Goal: Task Accomplishment & Management: Complete application form

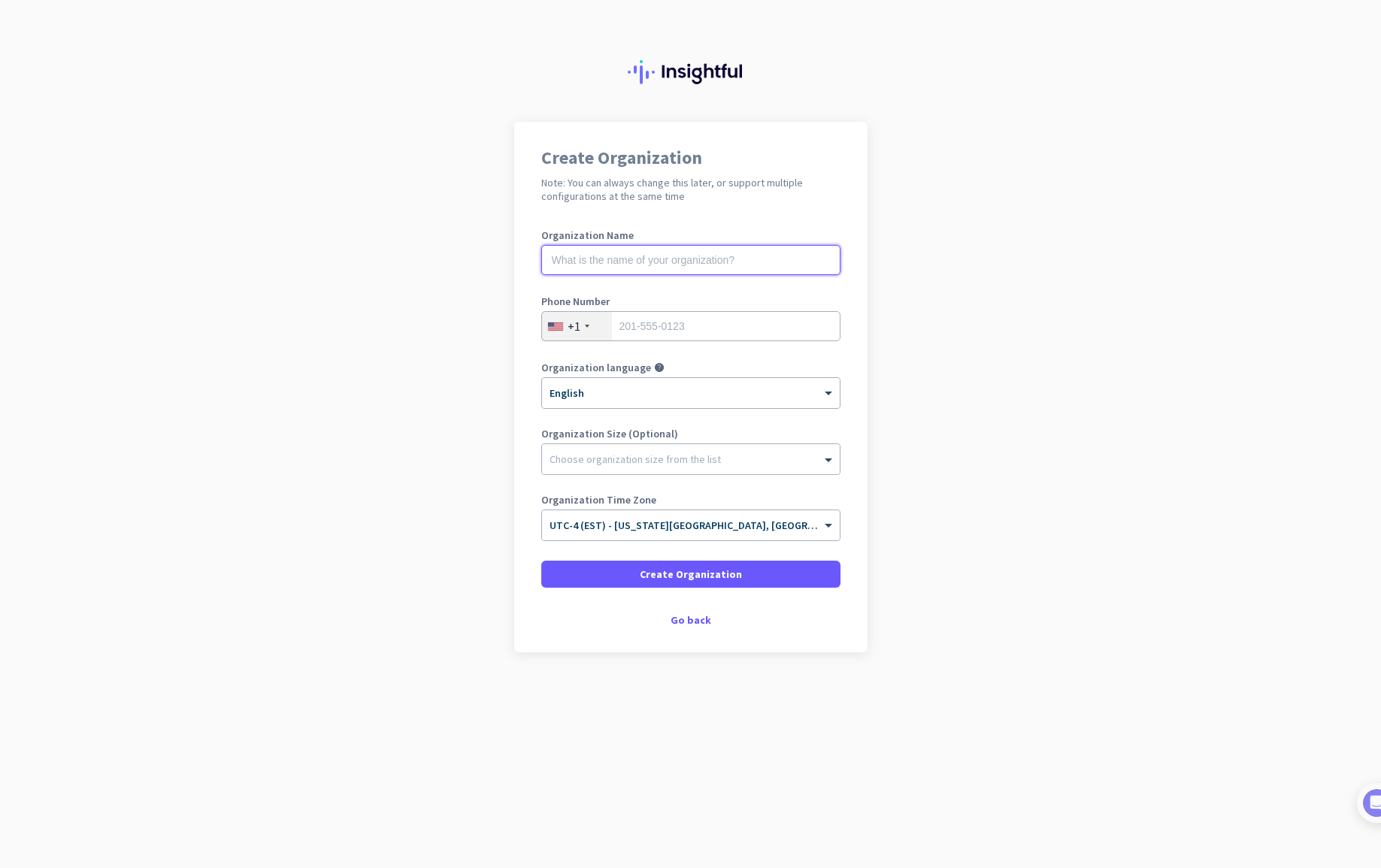
click at [616, 261] on input "text" at bounding box center [690, 260] width 299 height 30
click at [1126, 405] on app-onboarding-organization "Create Organization Note: You can always change this later, or support multiple…" at bounding box center [690, 425] width 1381 height 606
click at [628, 255] on input "text" at bounding box center [690, 260] width 299 height 30
click at [593, 255] on input "text" at bounding box center [690, 260] width 299 height 30
click at [1362, 803] on img at bounding box center [1361, 804] width 28 height 28
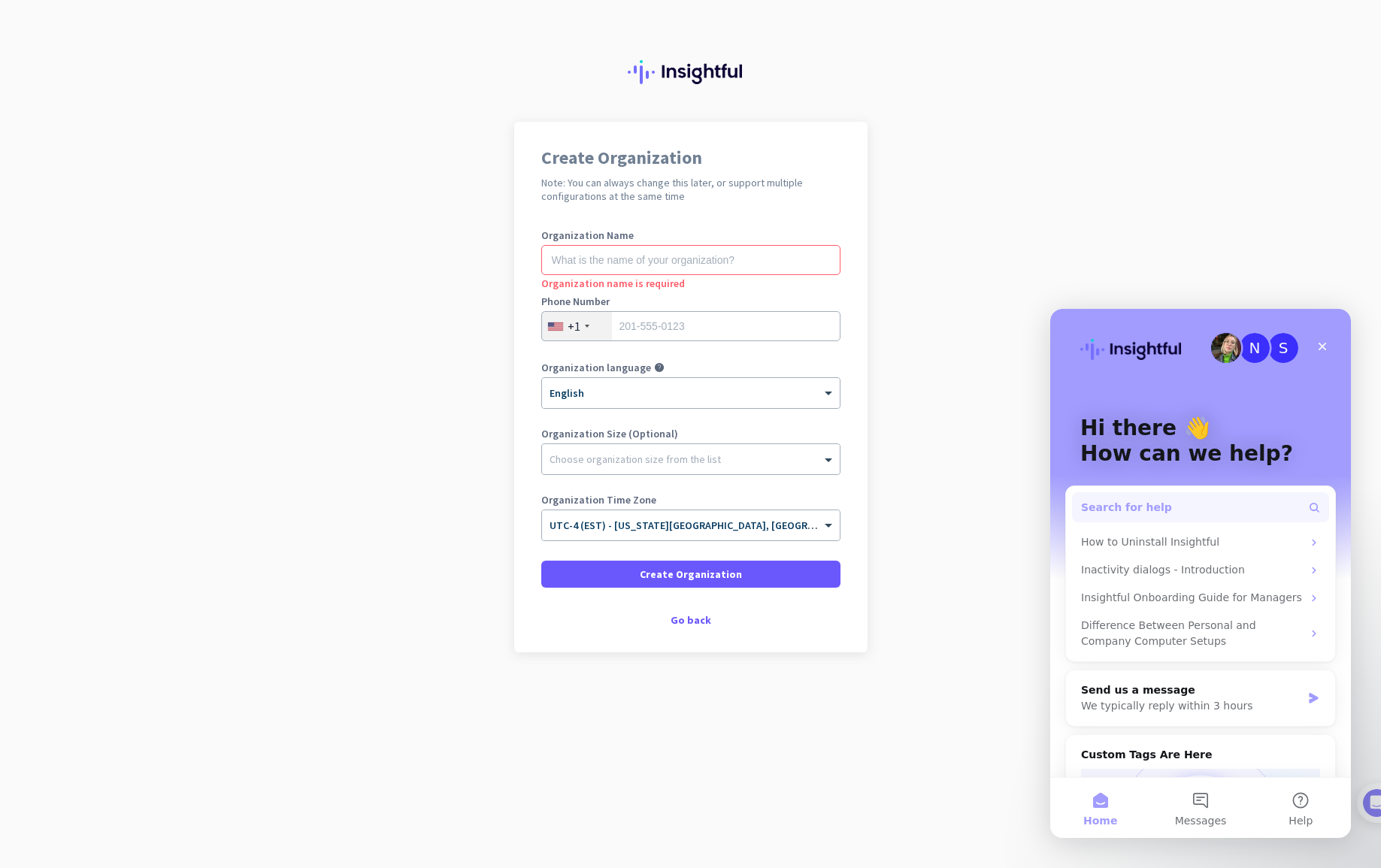
click at [1186, 511] on button "Search for help" at bounding box center [1200, 507] width 257 height 30
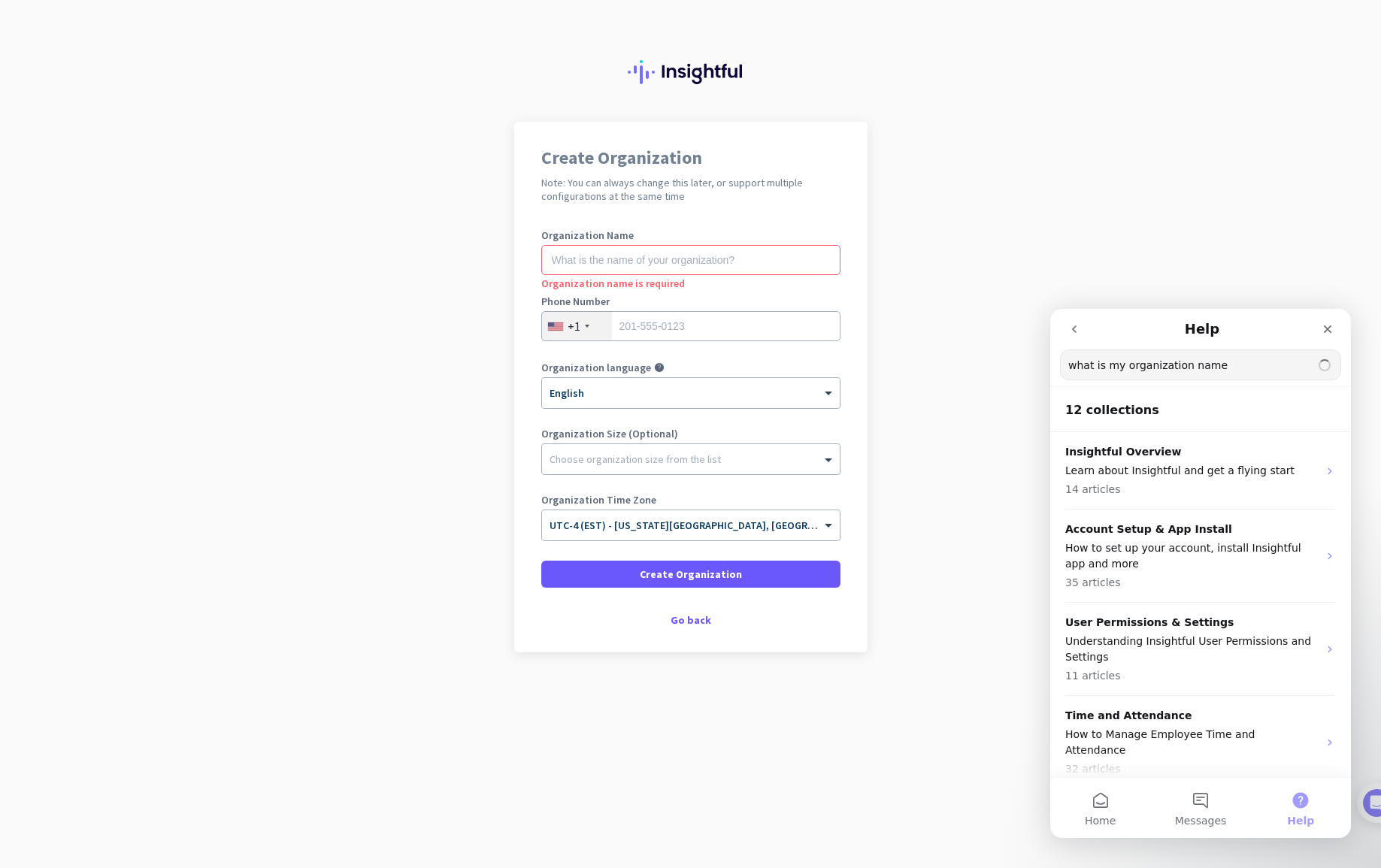
type input "what is my organization name"
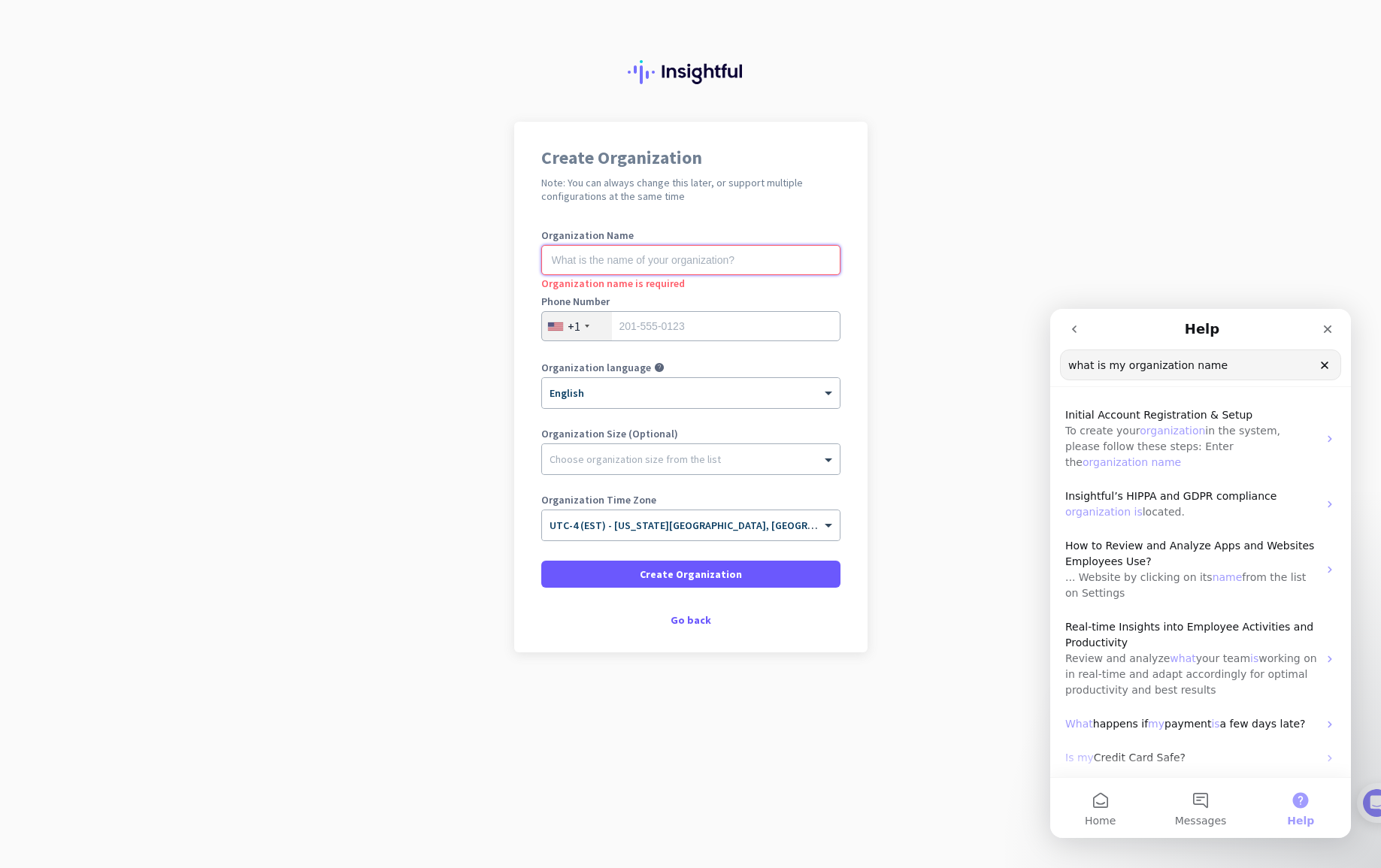
click at [584, 255] on input "text" at bounding box center [690, 260] width 299 height 30
type input "[PERSON_NAME]"
type input "7047402274"
click at [384, 442] on app-onboarding-organization "Create Organization Note: You can always change this later, or support multiple…" at bounding box center [690, 425] width 1381 height 606
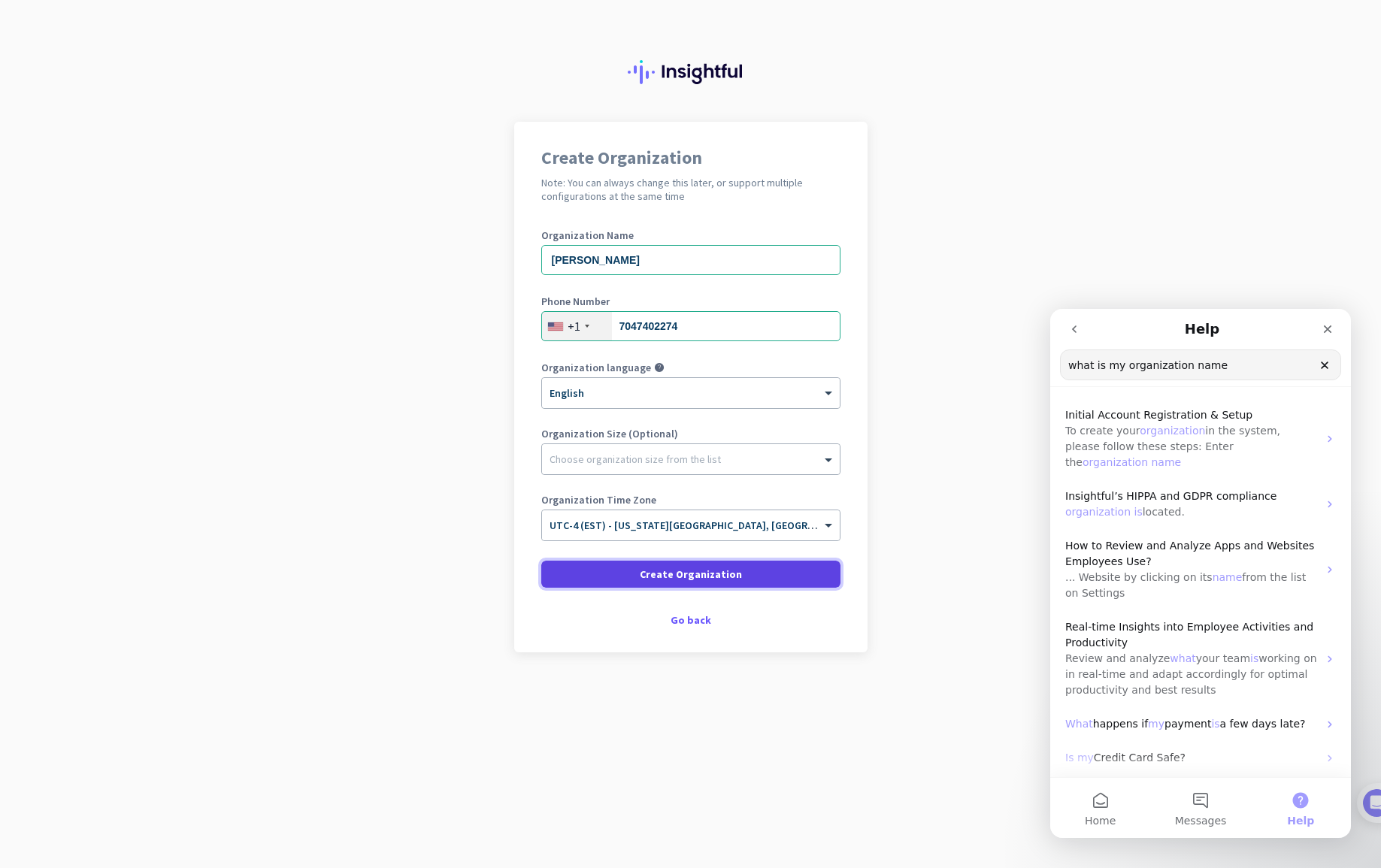
click at [734, 575] on span "Create Organization" at bounding box center [691, 574] width 102 height 15
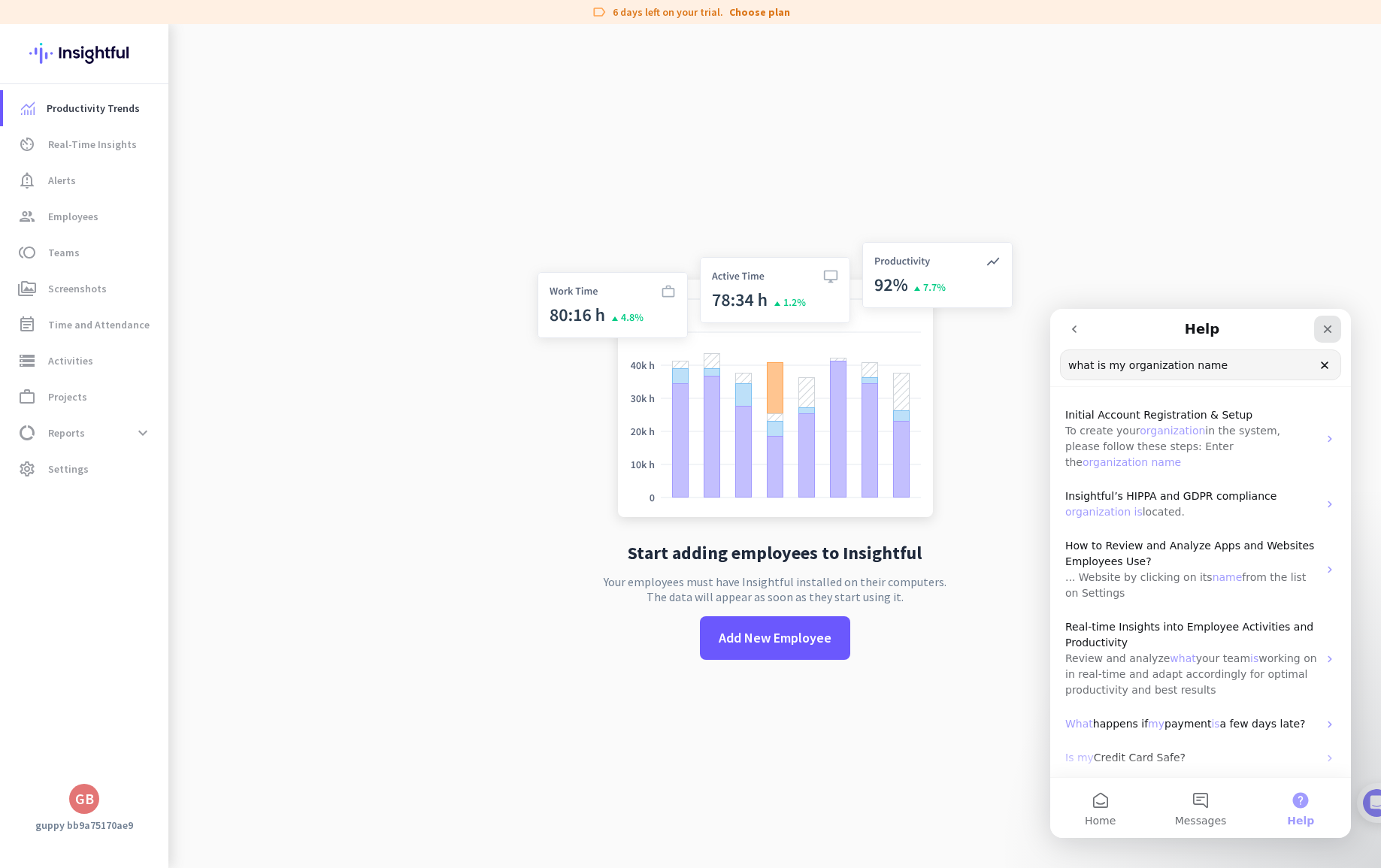
click at [1325, 327] on icon "Close" at bounding box center [1327, 329] width 9 height 9
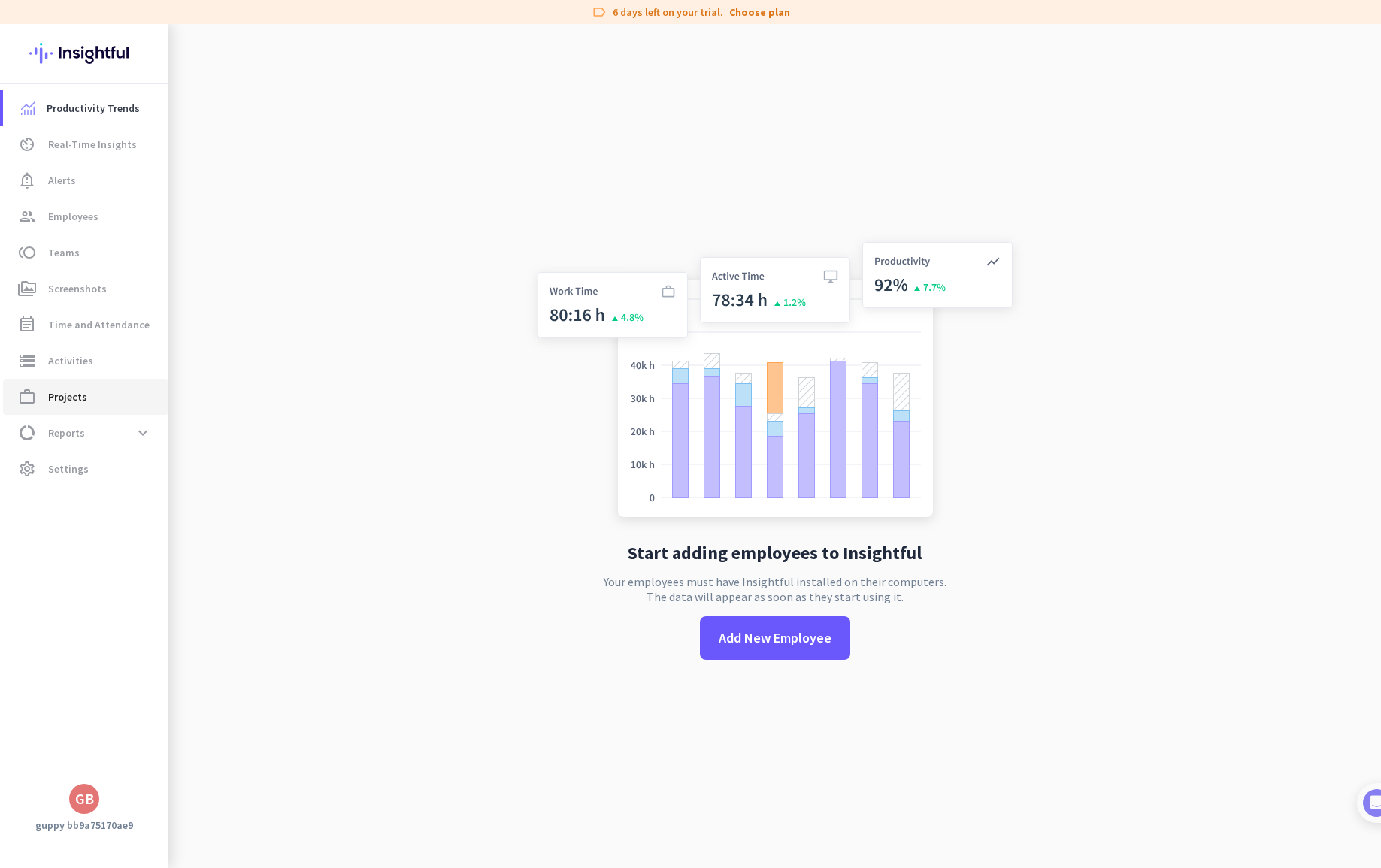
click at [70, 396] on span "Projects" at bounding box center [68, 397] width 39 height 18
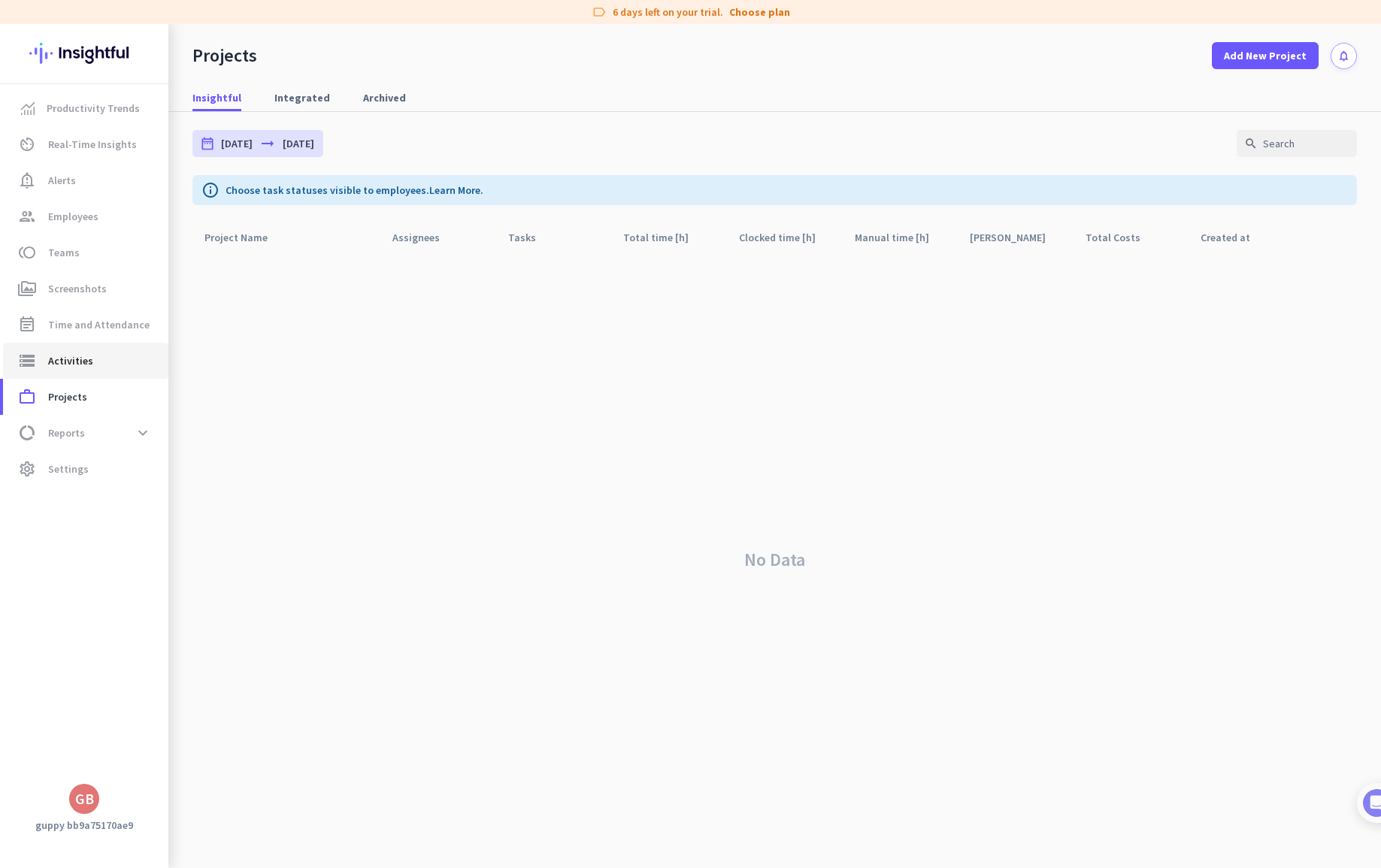
click at [75, 364] on span "Activities" at bounding box center [71, 360] width 45 height 18
type input "[DATE]"
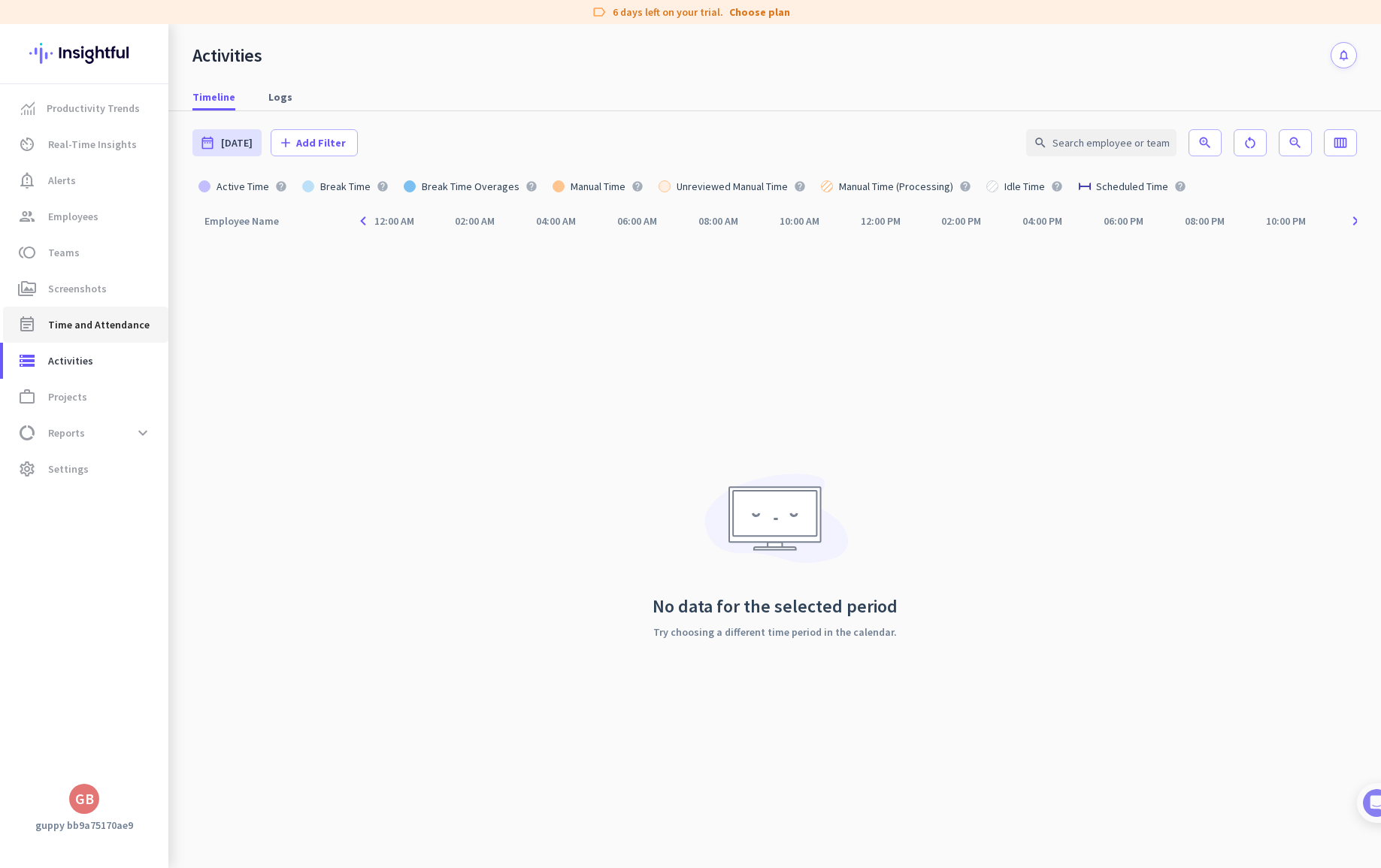
click at [82, 323] on span "Time and Attendance" at bounding box center [99, 325] width 102 height 18
type input "[DATE] - [DATE]"
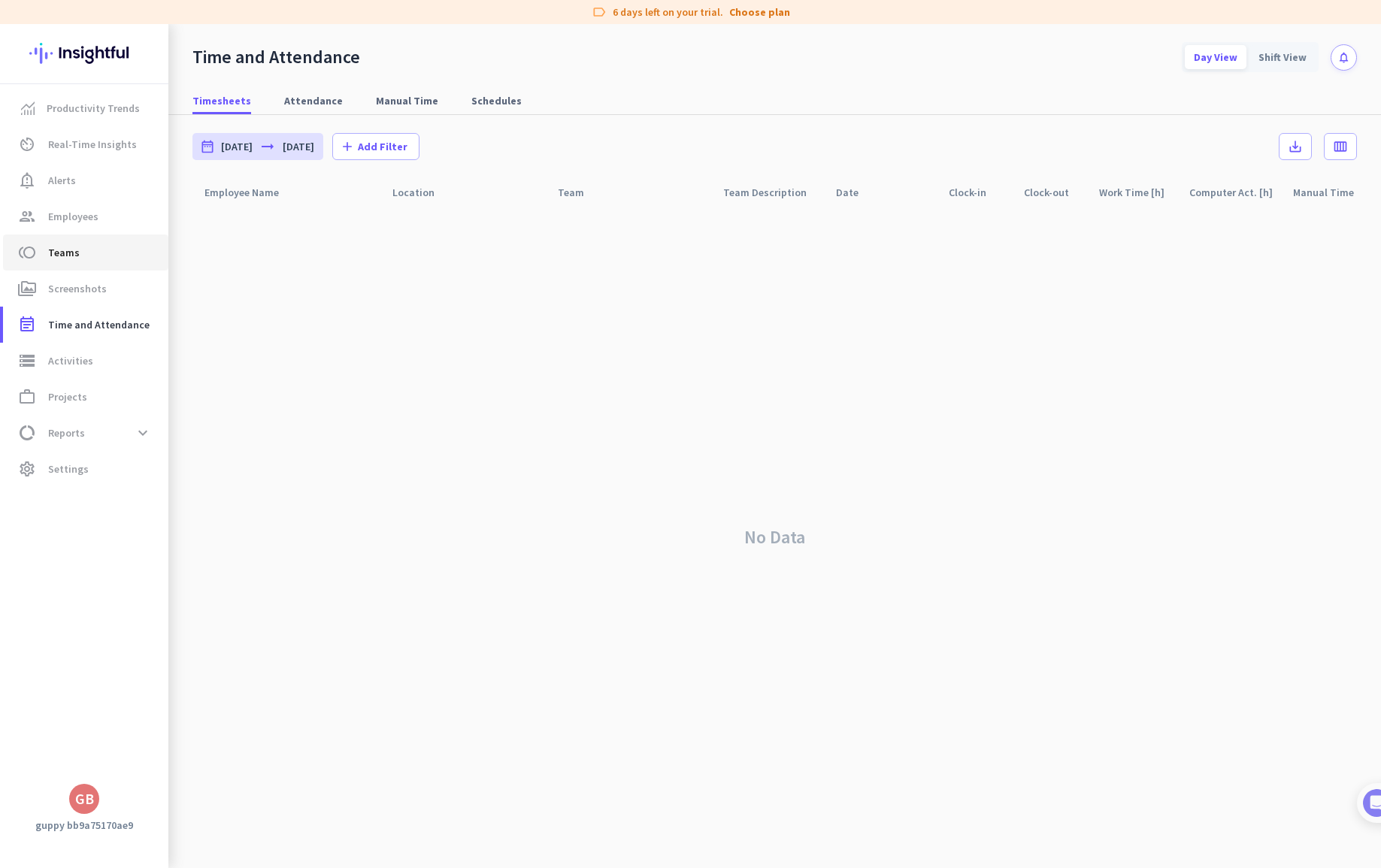
click at [75, 258] on span "Teams" at bounding box center [64, 252] width 32 height 18
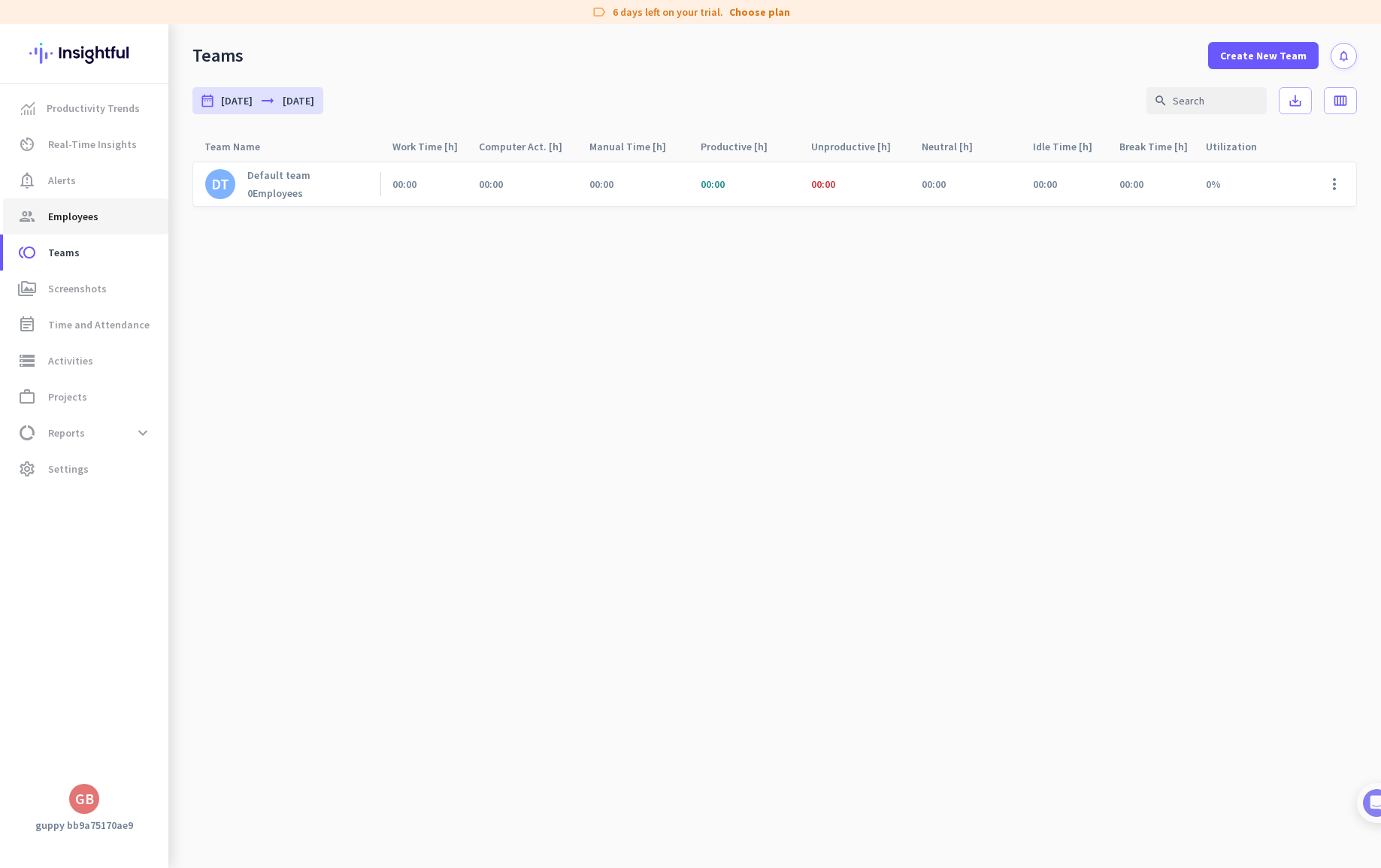
click at [78, 210] on span "Employees" at bounding box center [73, 216] width 50 height 18
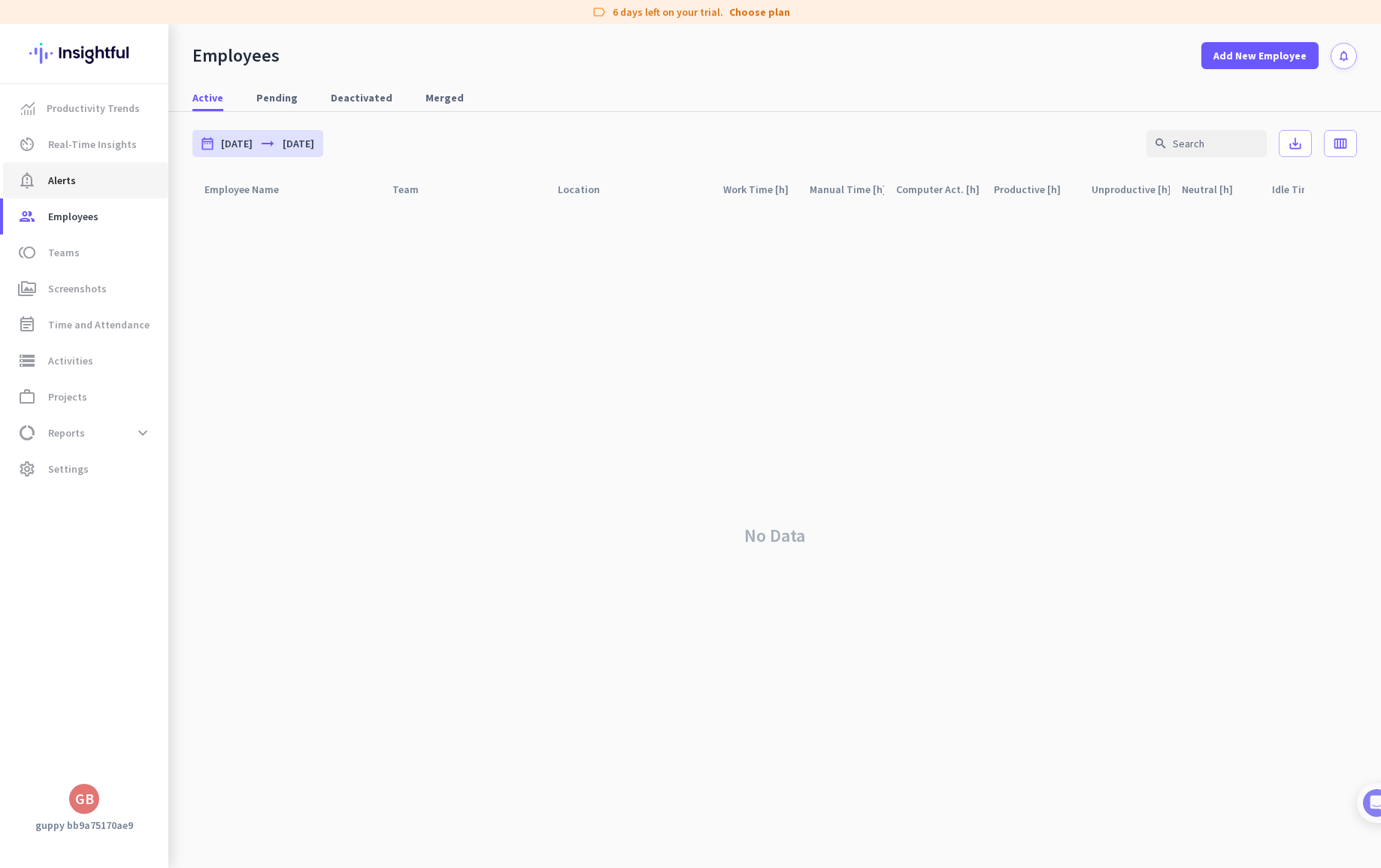
click at [71, 182] on span "Alerts" at bounding box center [62, 180] width 28 height 18
